Goal: Information Seeking & Learning: Check status

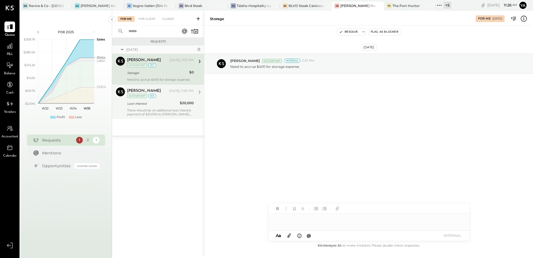
click at [156, 105] on div "Loan Interest" at bounding box center [152, 104] width 51 height 6
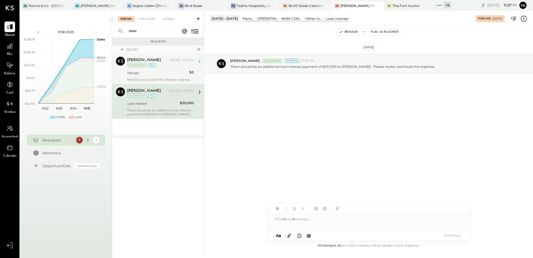
click at [160, 67] on div "[PERSON_NAME] [DATE], 11:37 PM Accountant int" at bounding box center [160, 62] width 67 height 11
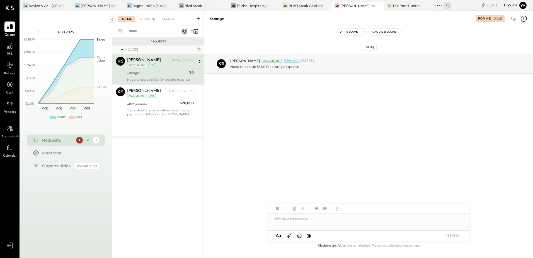
click at [524, 20] on icon at bounding box center [523, 18] width 7 height 7
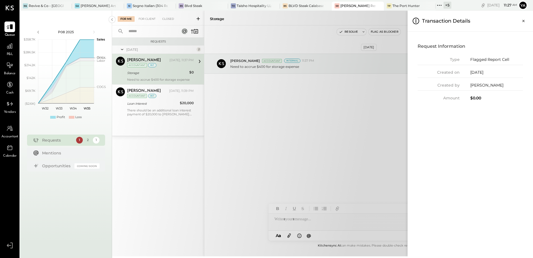
click at [311, 140] on div "For Me For Client Closed Requests [DATE] 2 [PERSON_NAME] Accountant [PERSON_NAM…" at bounding box center [322, 133] width 421 height 245
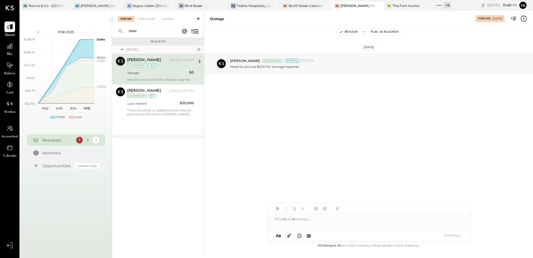
click at [522, 21] on icon at bounding box center [523, 18] width 7 height 7
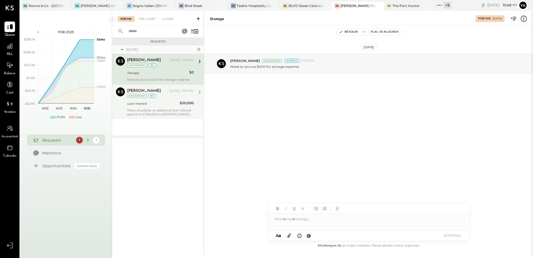
click at [177, 111] on div "For Me For Client Closed Requests [DATE] 2 [PERSON_NAME] Accountant [PERSON_NAM…" at bounding box center [322, 133] width 421 height 245
click at [164, 101] on div "Loan Interest" at bounding box center [152, 104] width 51 height 6
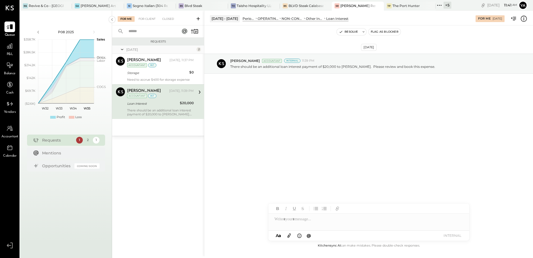
click at [524, 20] on icon at bounding box center [523, 18] width 7 height 7
click at [173, 76] on div "For Me For Client Closed Requests [DATE] 2 [PERSON_NAME] Accountant [PERSON_NAM…" at bounding box center [322, 133] width 421 height 245
click at [173, 76] on div "Storage" at bounding box center [157, 72] width 60 height 7
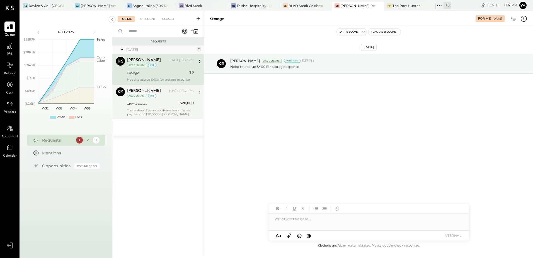
click at [167, 108] on div "There should be an additional loan interest payment of $20,000 to [PERSON_NAME]…" at bounding box center [160, 112] width 67 height 8
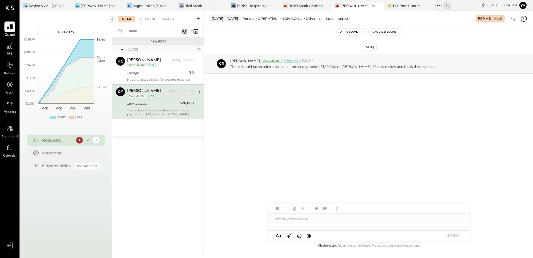
click at [524, 21] on icon at bounding box center [523, 18] width 7 height 7
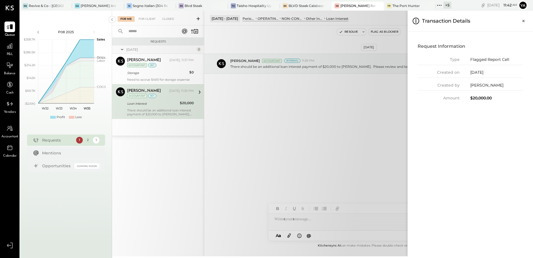
click at [316, 130] on div "For Me For Client Closed Requests [DATE] 2 [PERSON_NAME] Accountant [PERSON_NAM…" at bounding box center [322, 133] width 421 height 245
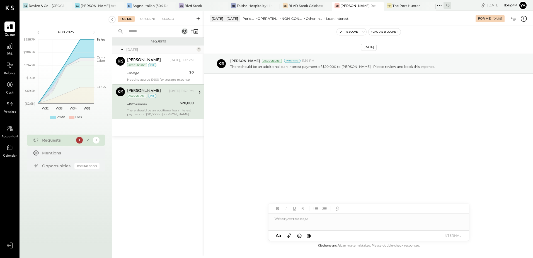
click at [149, 103] on div "Loan Interest" at bounding box center [152, 104] width 51 height 6
click at [153, 77] on div "Need to accrue $400 for storage expense" at bounding box center [160, 79] width 67 height 4
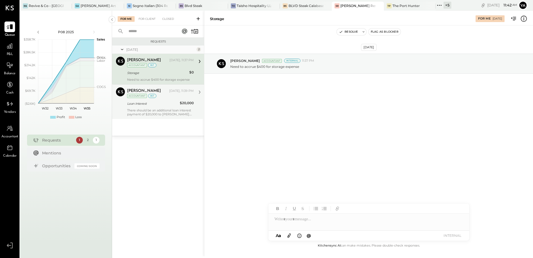
click at [155, 110] on div "There should be an additional loan interest payment of $20,000 to [PERSON_NAME]…" at bounding box center [160, 112] width 67 height 8
